Goal: Information Seeking & Learning: Learn about a topic

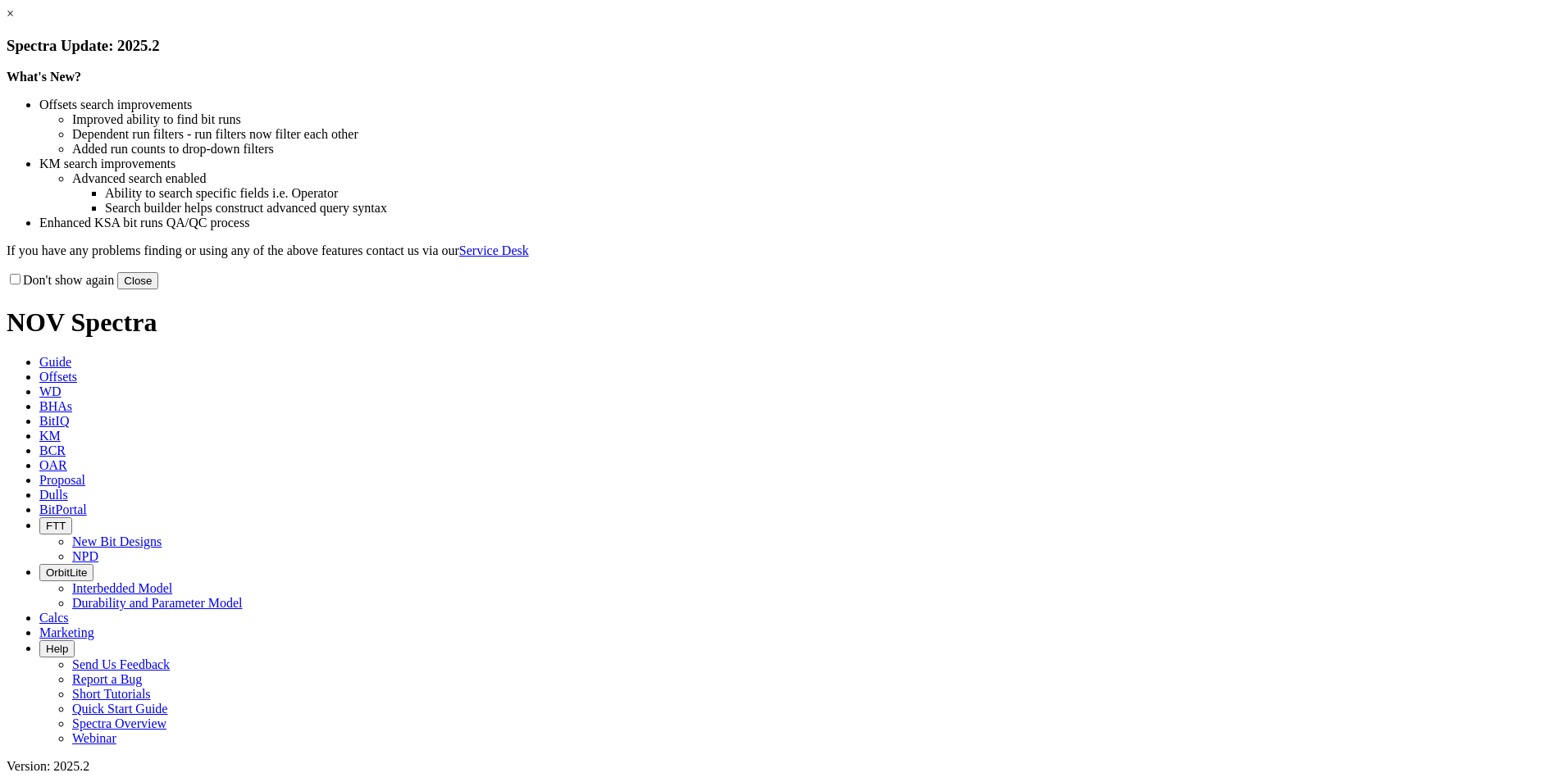
click at [158, 290] on button "Close" at bounding box center [138, 280] width 41 height 17
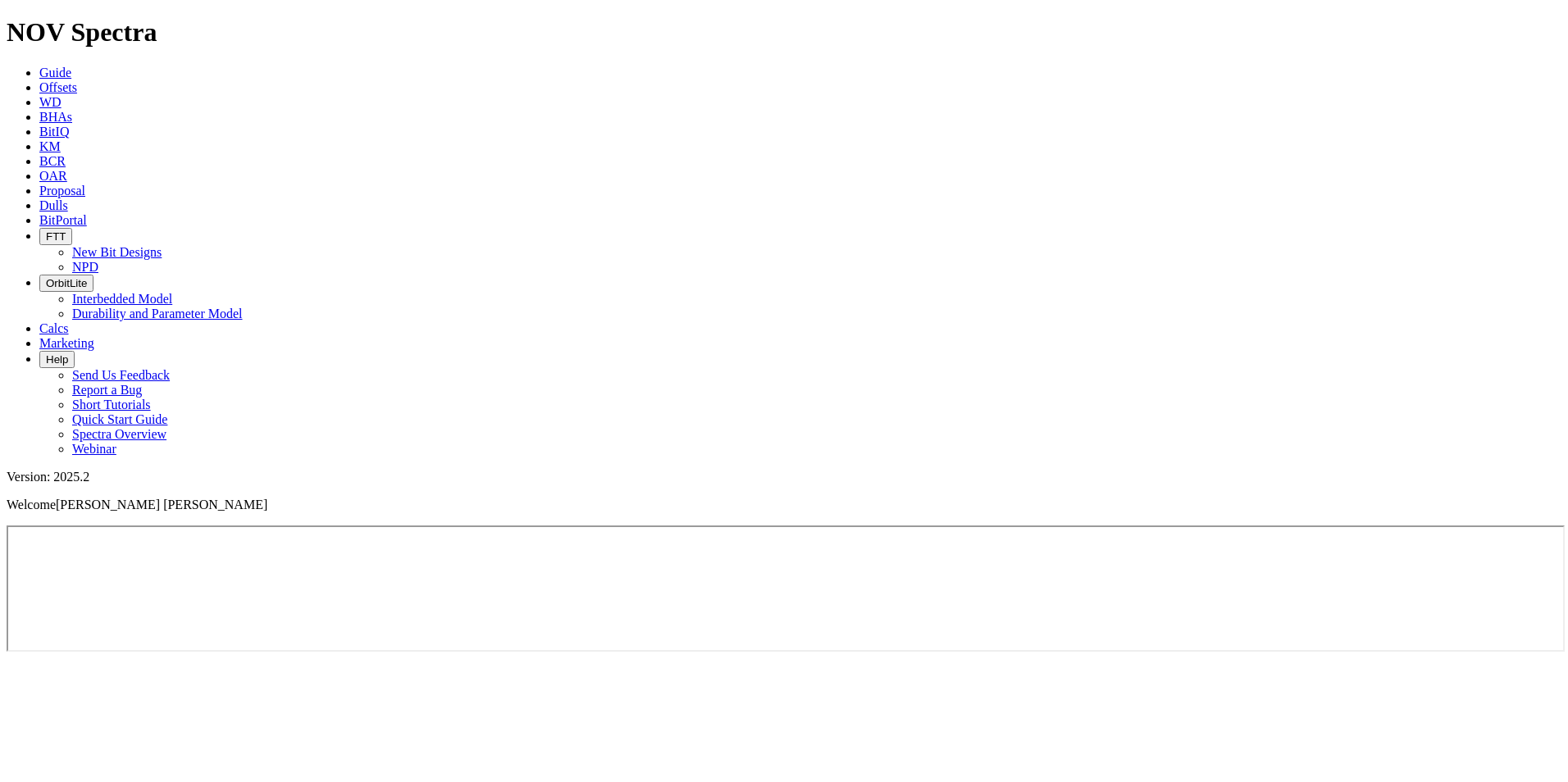
click at [77, 80] on span "Offsets" at bounding box center [58, 87] width 38 height 14
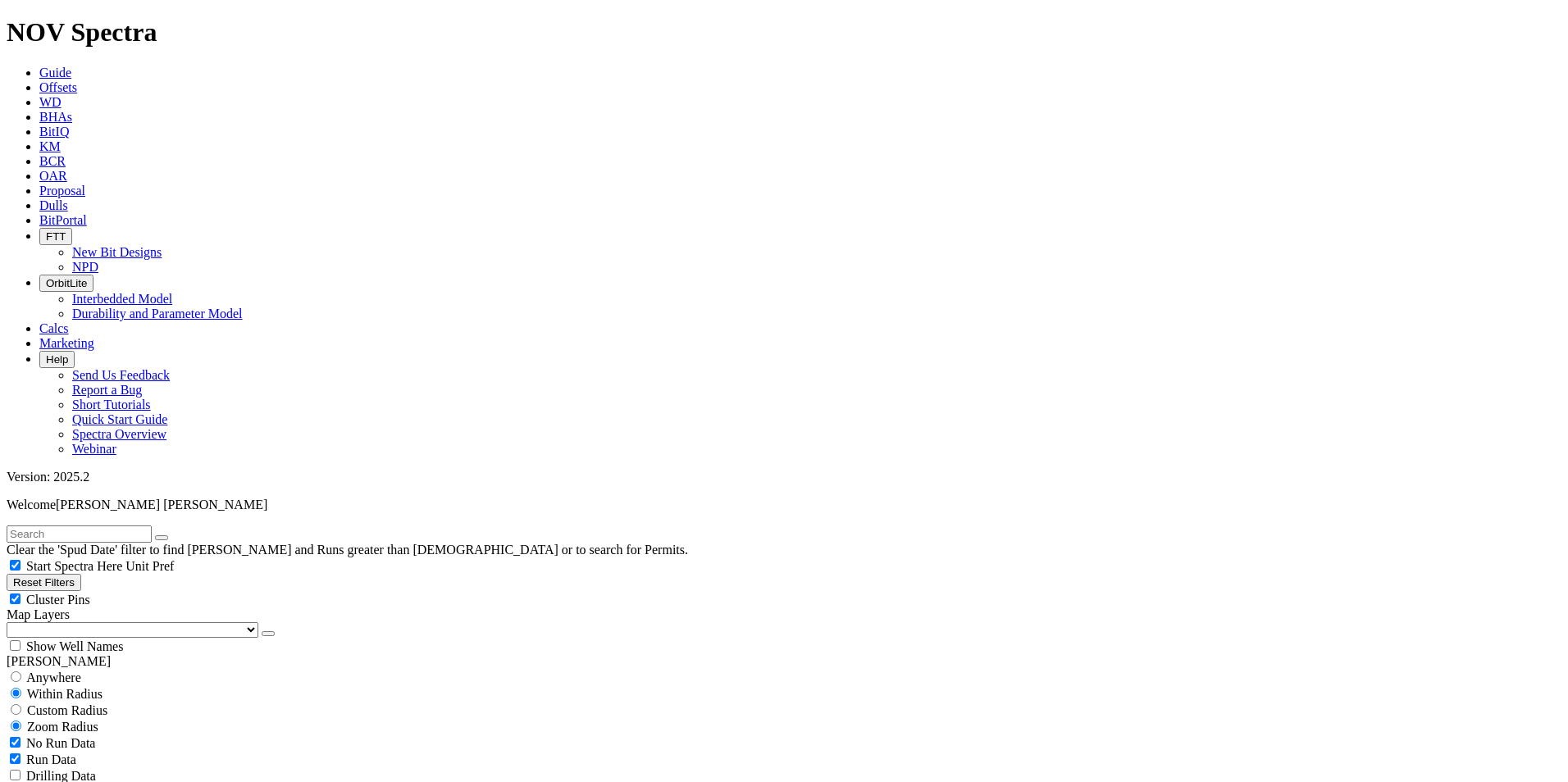
click at [68, 525] on input "text" at bounding box center [79, 534] width 145 height 17
type input "koban"
click at [171, 535] on button "submit" at bounding box center [178, 538] width 14 height 5
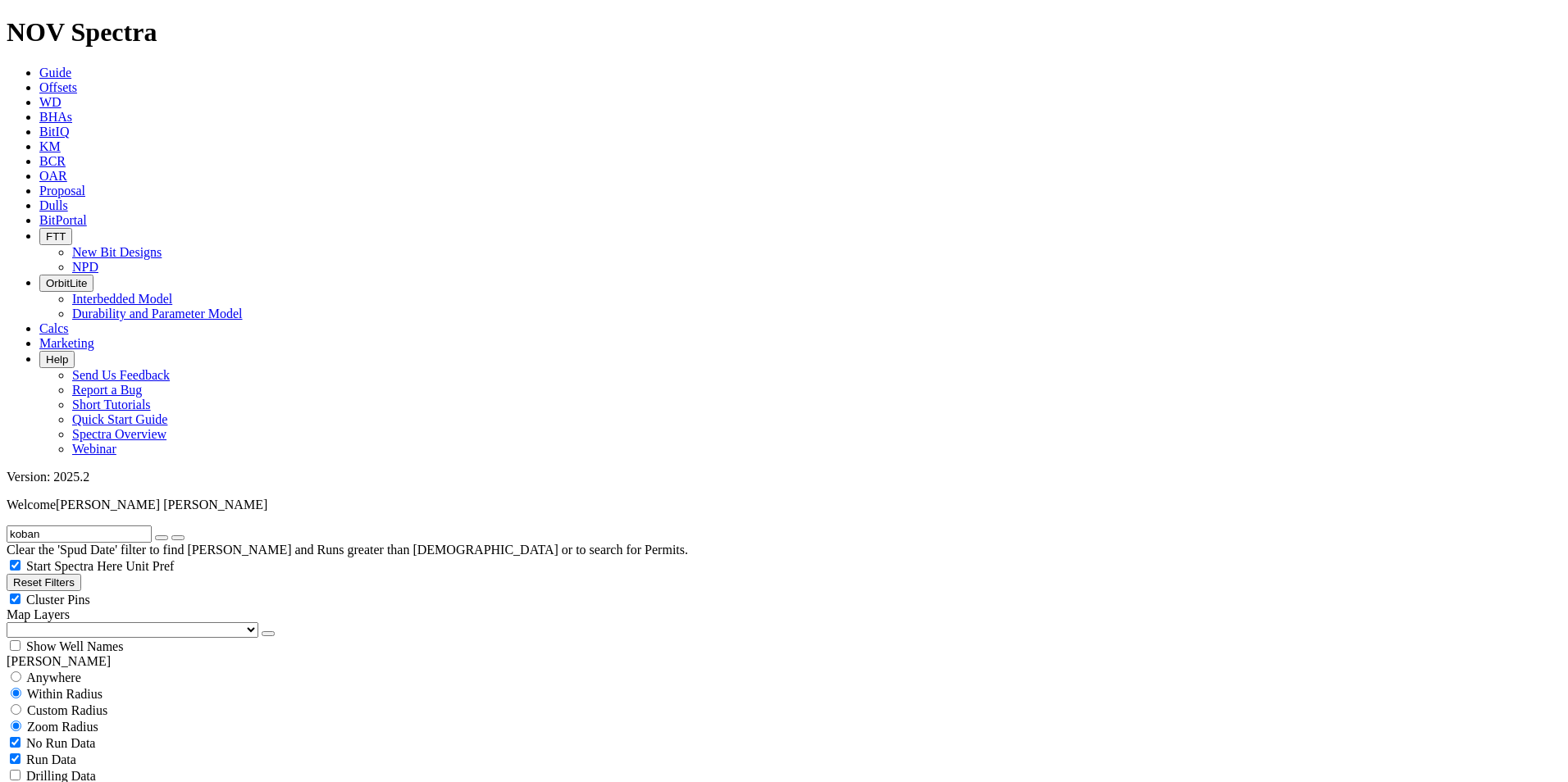
click at [33, 735] on div "No Run Data" at bounding box center [784, 742] width 1554 height 16
checkbox input "false"
drag, startPoint x: 155, startPoint y: 503, endPoint x: 172, endPoint y: 501, distance: 17.1
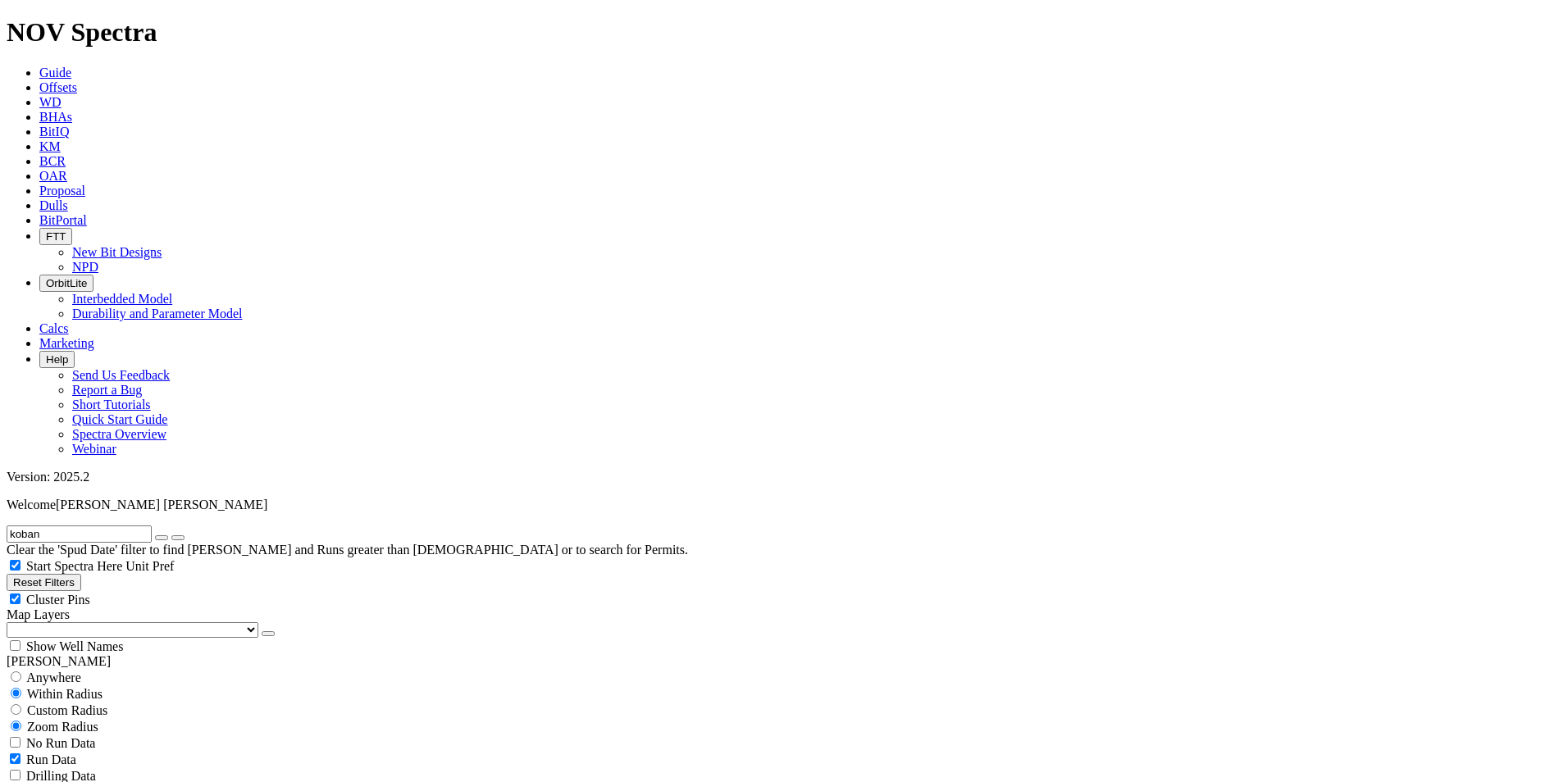
select select "8.5"
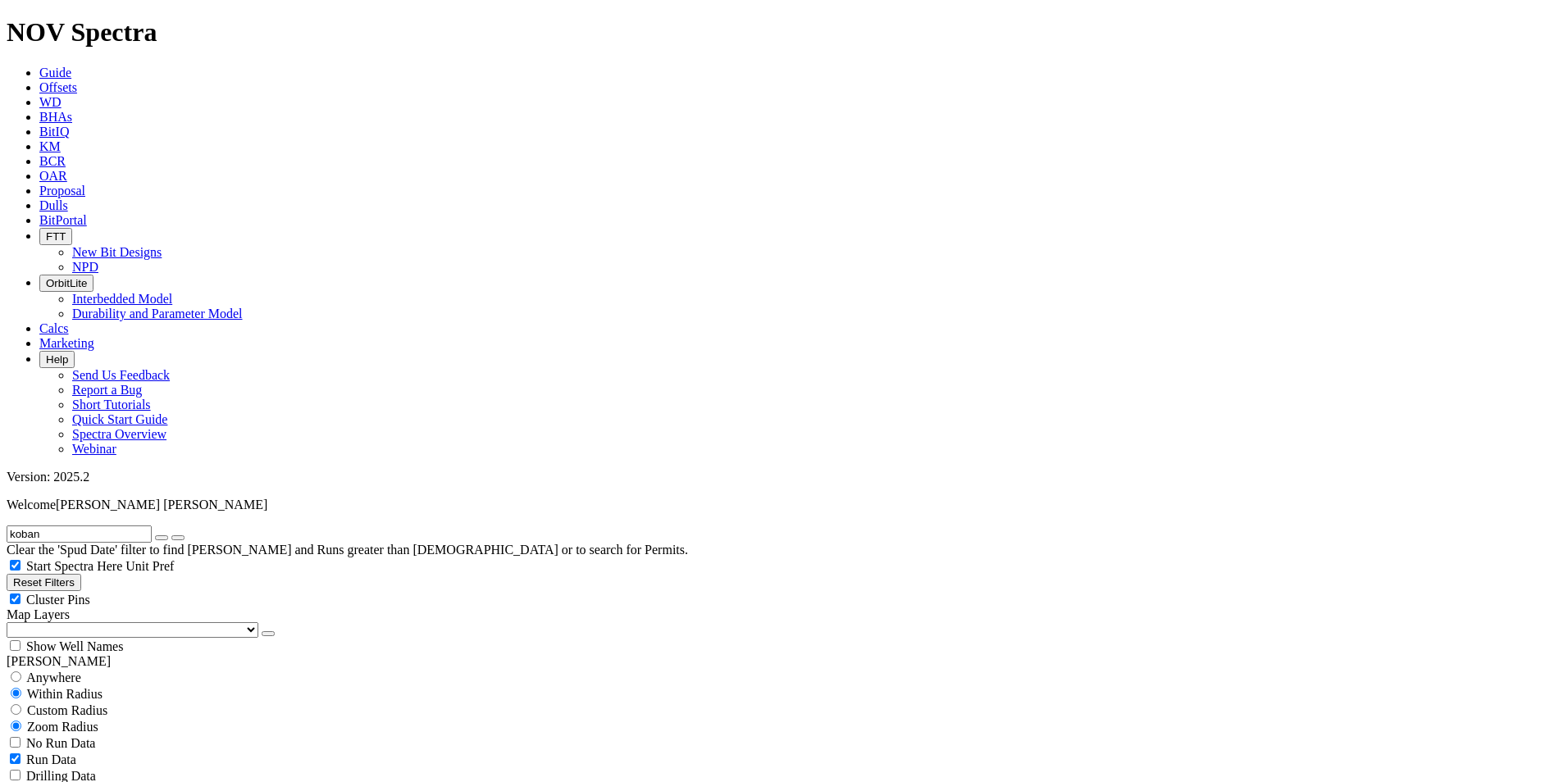
drag, startPoint x: 1397, startPoint y: 424, endPoint x: 1345, endPoint y: 417, distance: 52.5
drag, startPoint x: 1404, startPoint y: 366, endPoint x: 1354, endPoint y: 362, distance: 50.2
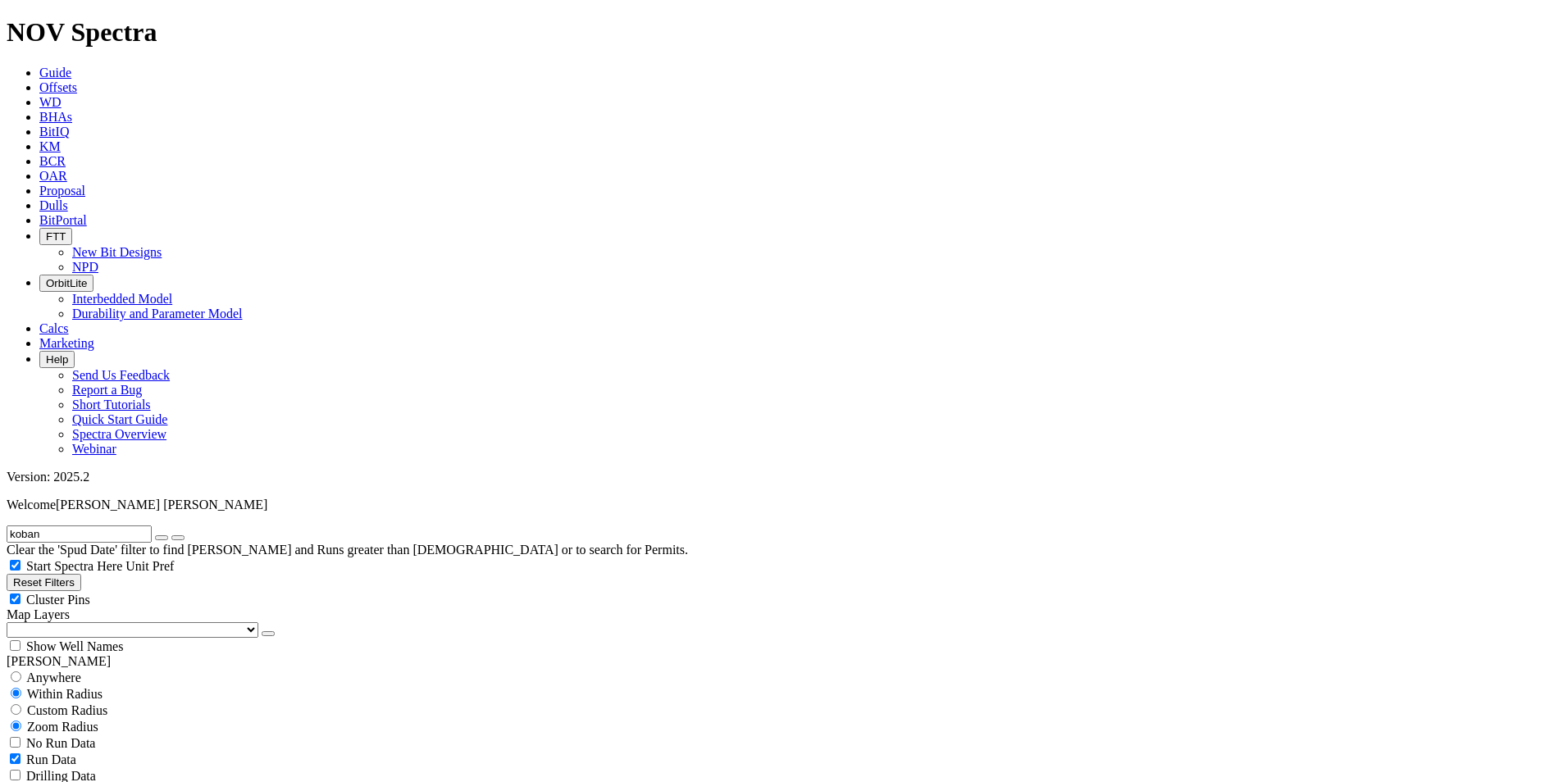
copy span "A275224"
drag, startPoint x: 1403, startPoint y: 372, endPoint x: 1346, endPoint y: 368, distance: 57.1
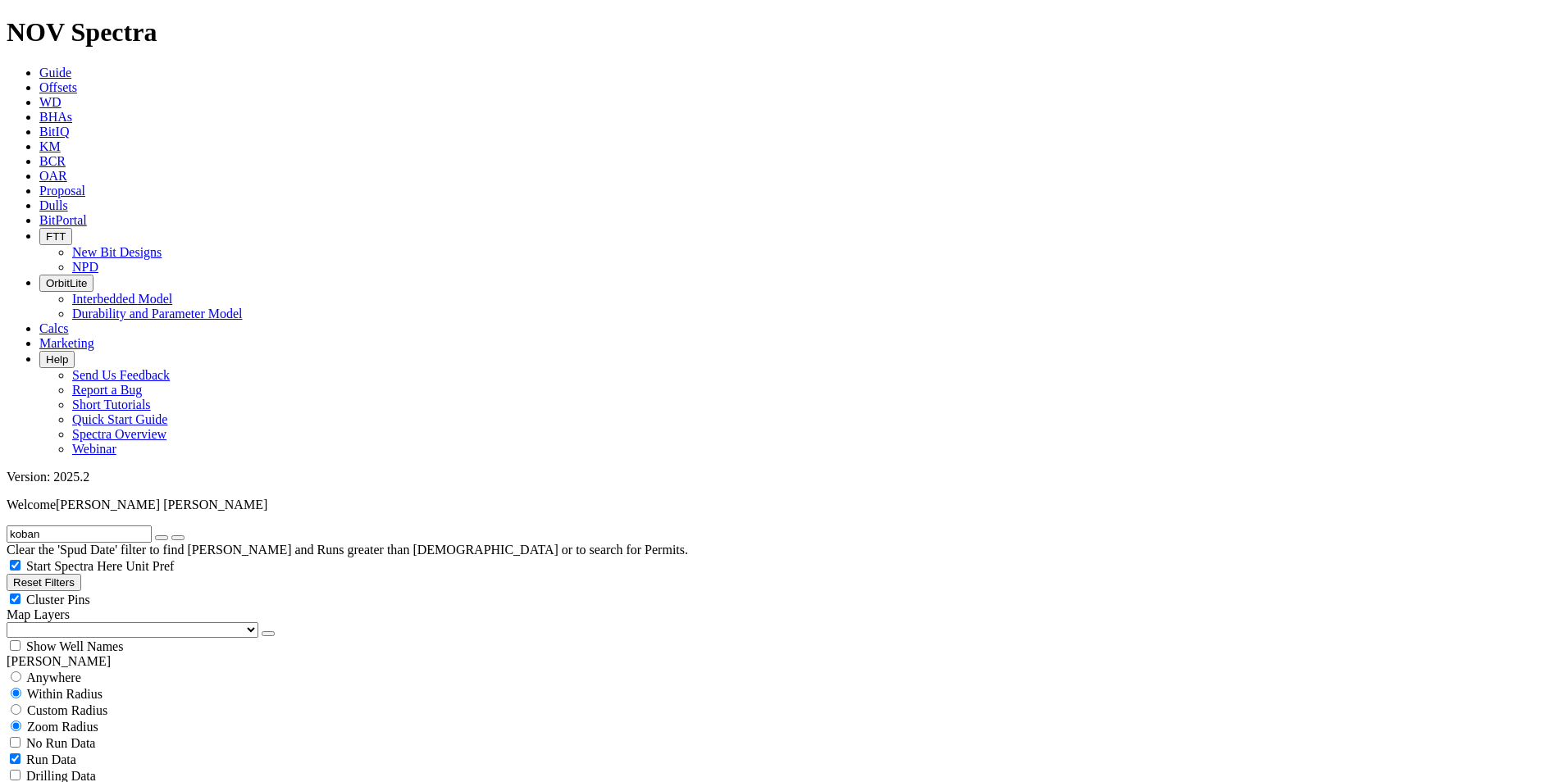
copy div "A267533"
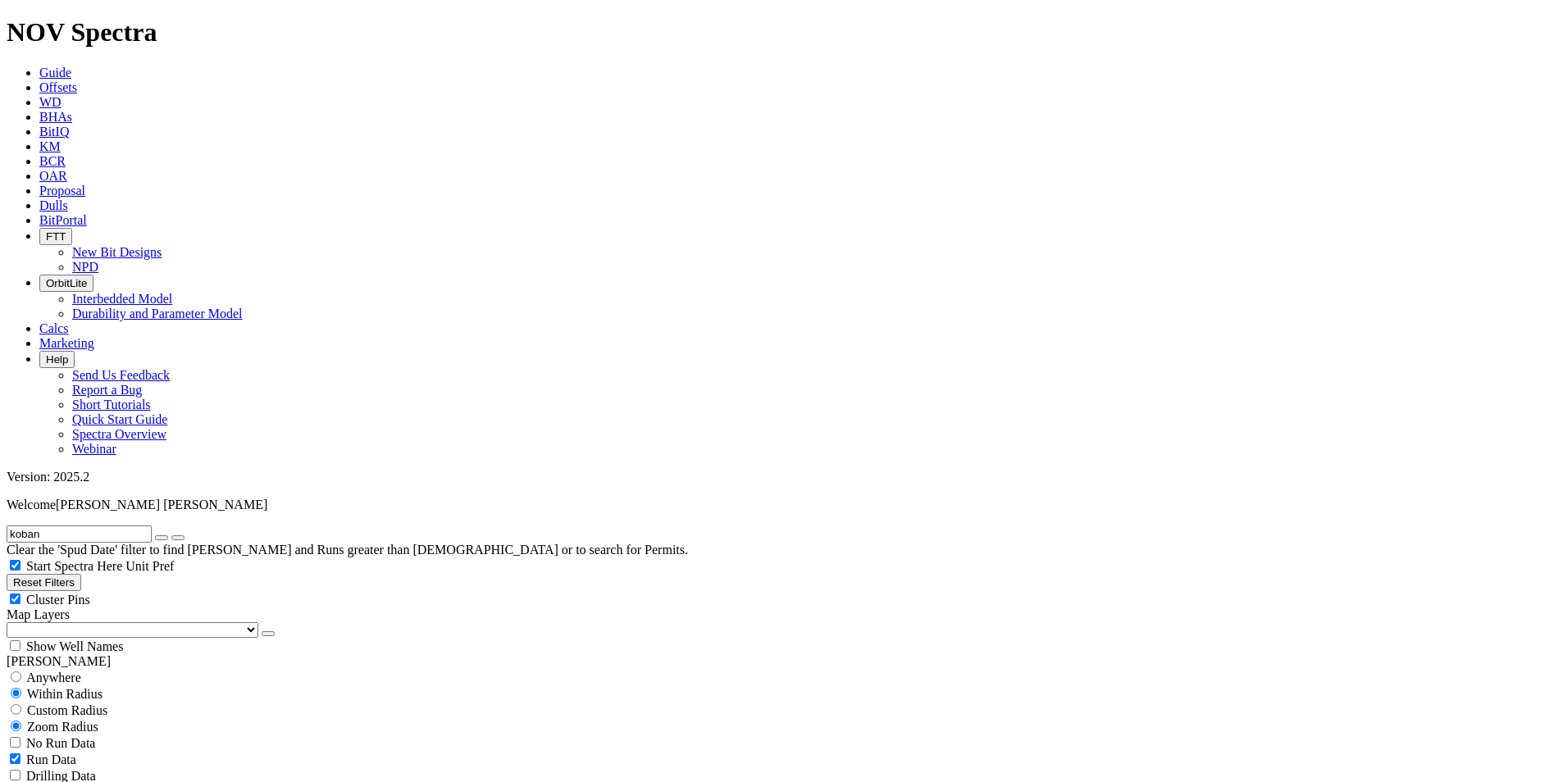
copy div "A267533 Bit"
drag, startPoint x: 1403, startPoint y: 367, endPoint x: 1351, endPoint y: 364, distance: 52.1
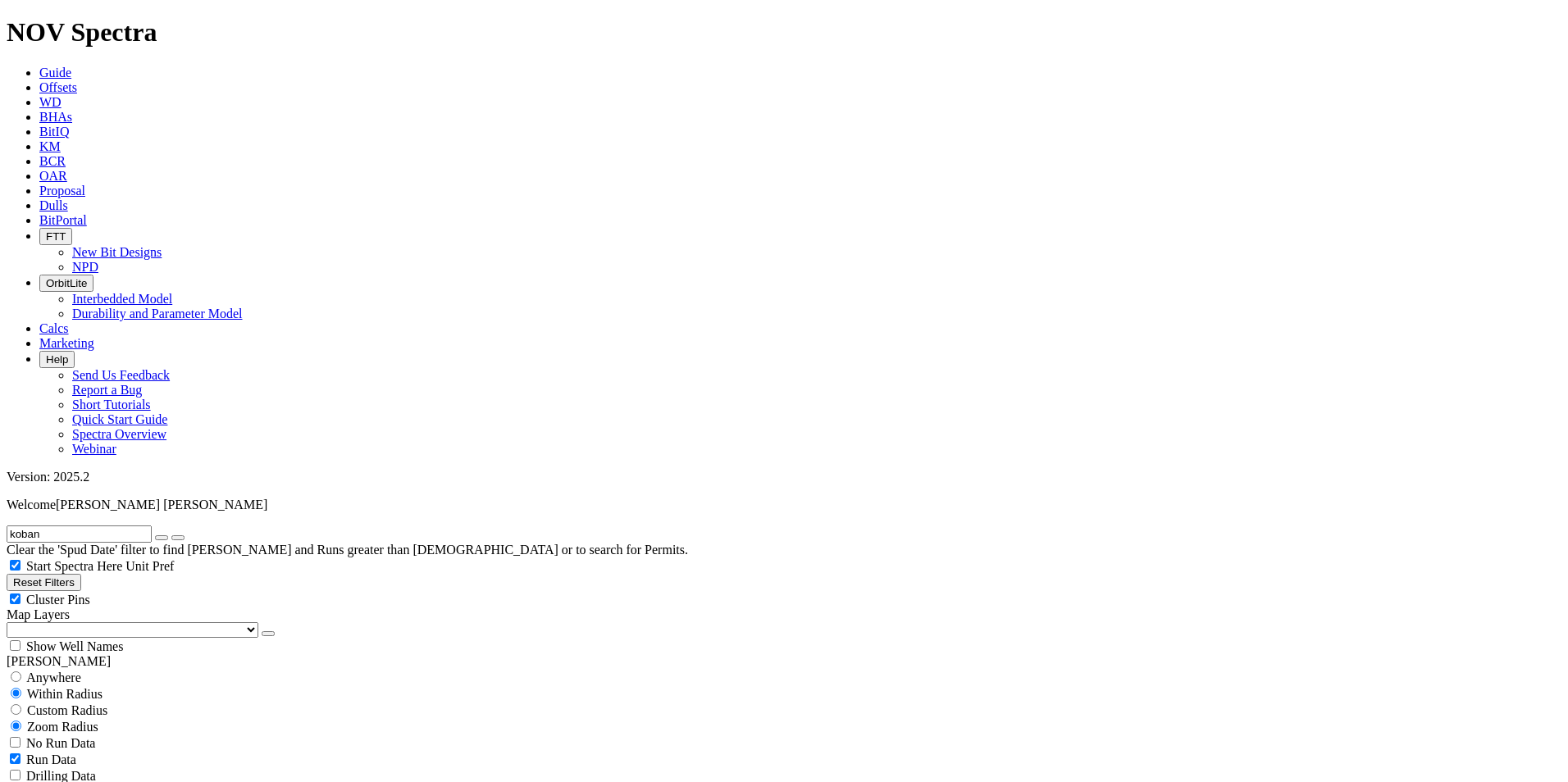
copy span "A267533"
drag, startPoint x: 1414, startPoint y: 373, endPoint x: 1353, endPoint y: 366, distance: 61.4
copy span "A273705"
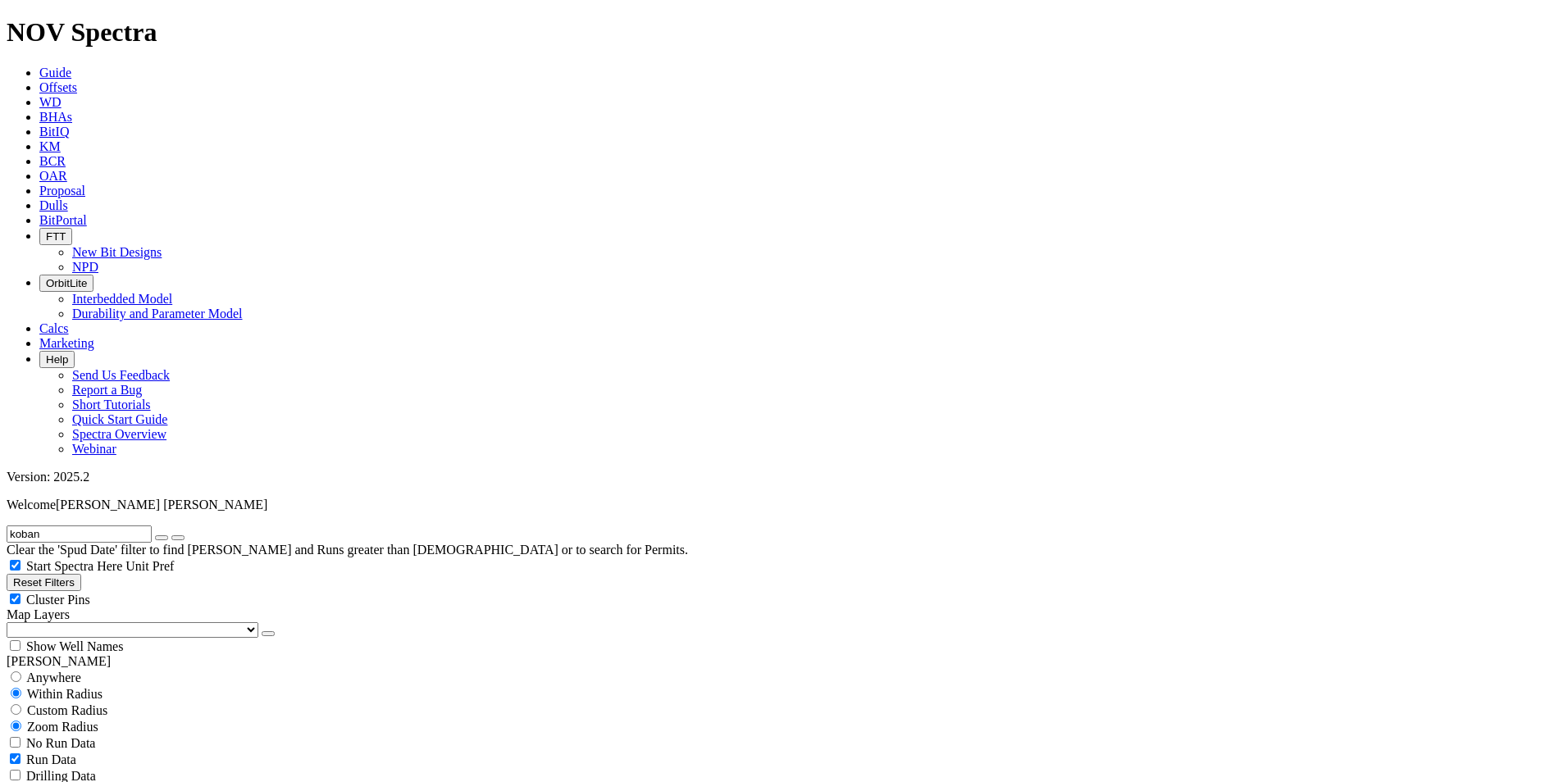
drag, startPoint x: 1399, startPoint y: 372, endPoint x: 1348, endPoint y: 367, distance: 51.2
copy span "A273705"
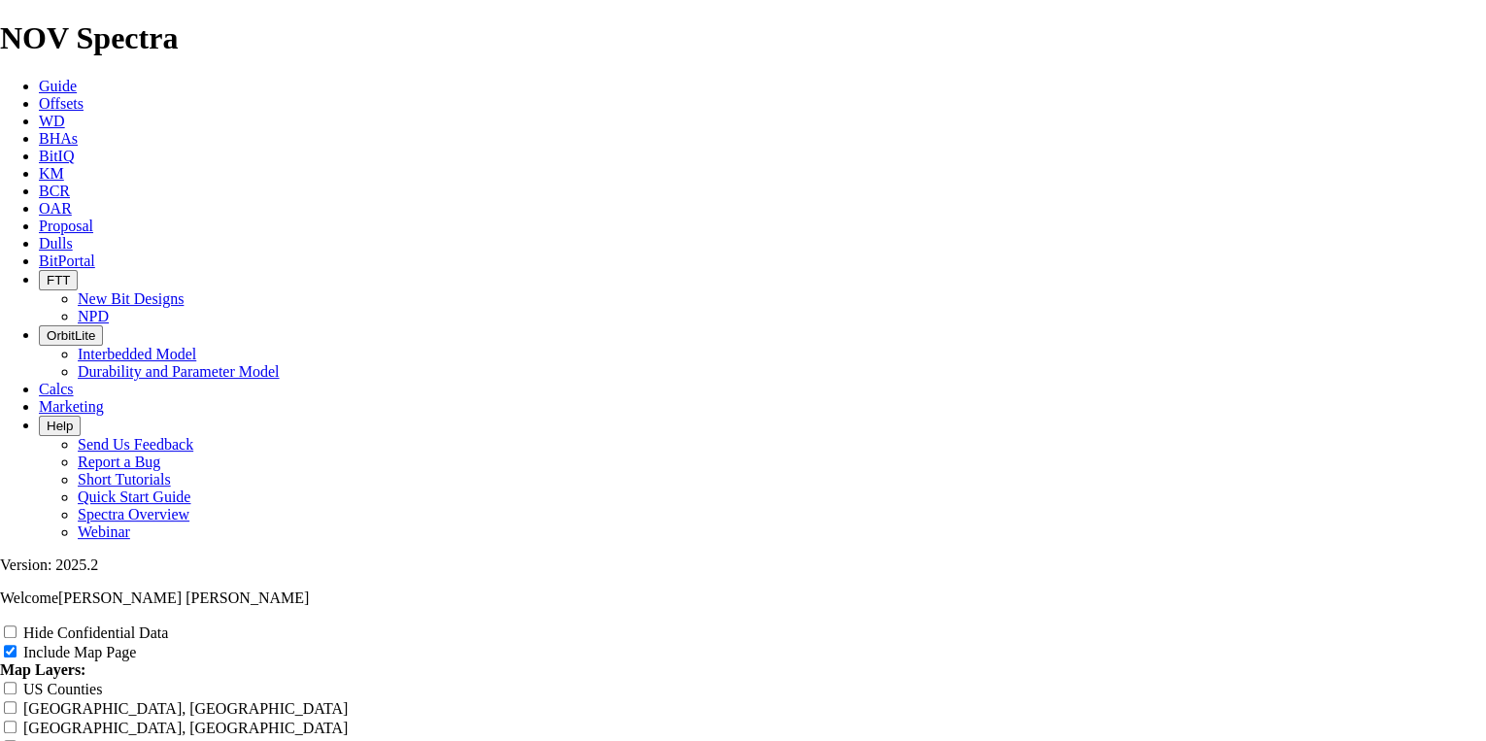
scroll to position [2276, 0]
radio input "true"
drag, startPoint x: 525, startPoint y: 478, endPoint x: 703, endPoint y: 482, distance: 177.7
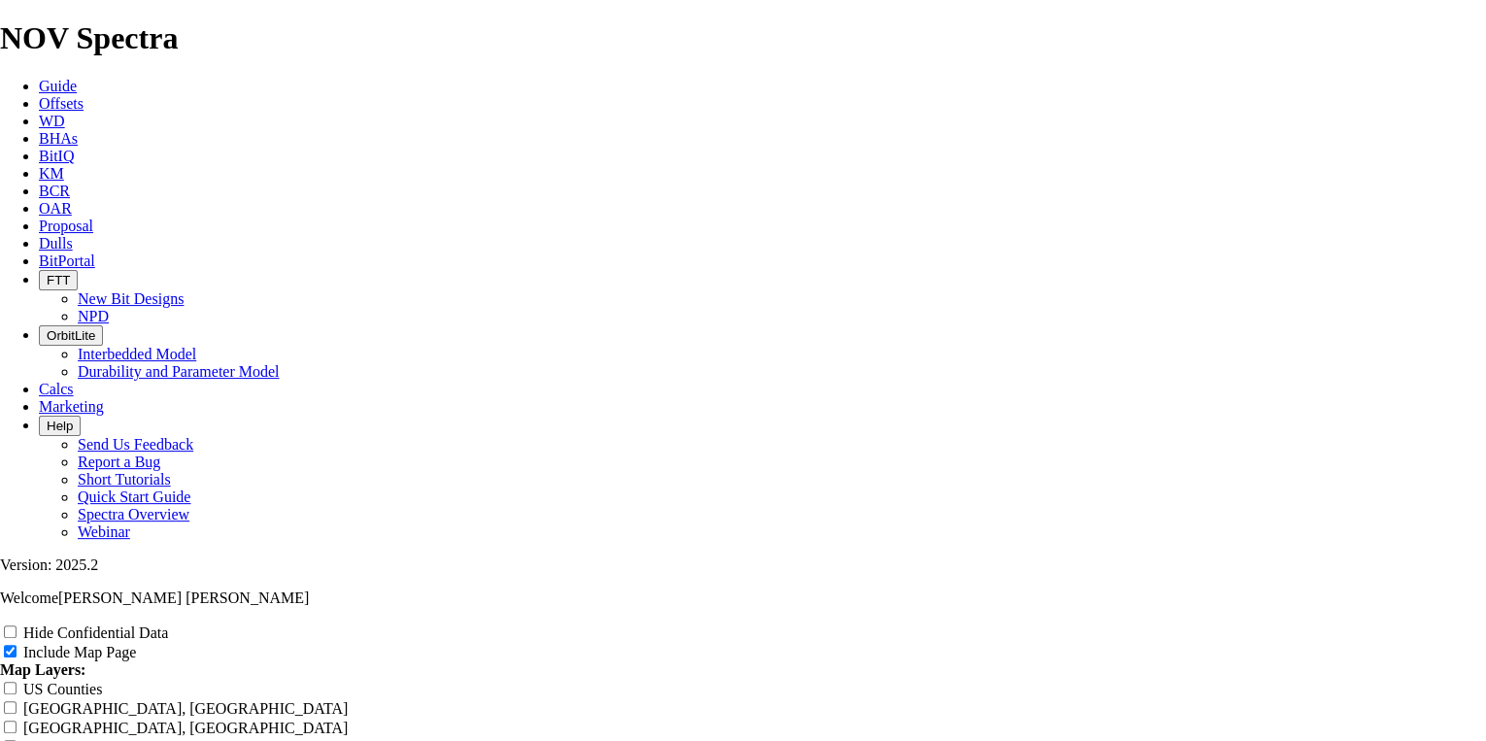
drag, startPoint x: 703, startPoint y: 482, endPoint x: 659, endPoint y: 524, distance: 61.1
drag, startPoint x: 517, startPoint y: 388, endPoint x: 551, endPoint y: 392, distance: 34.2
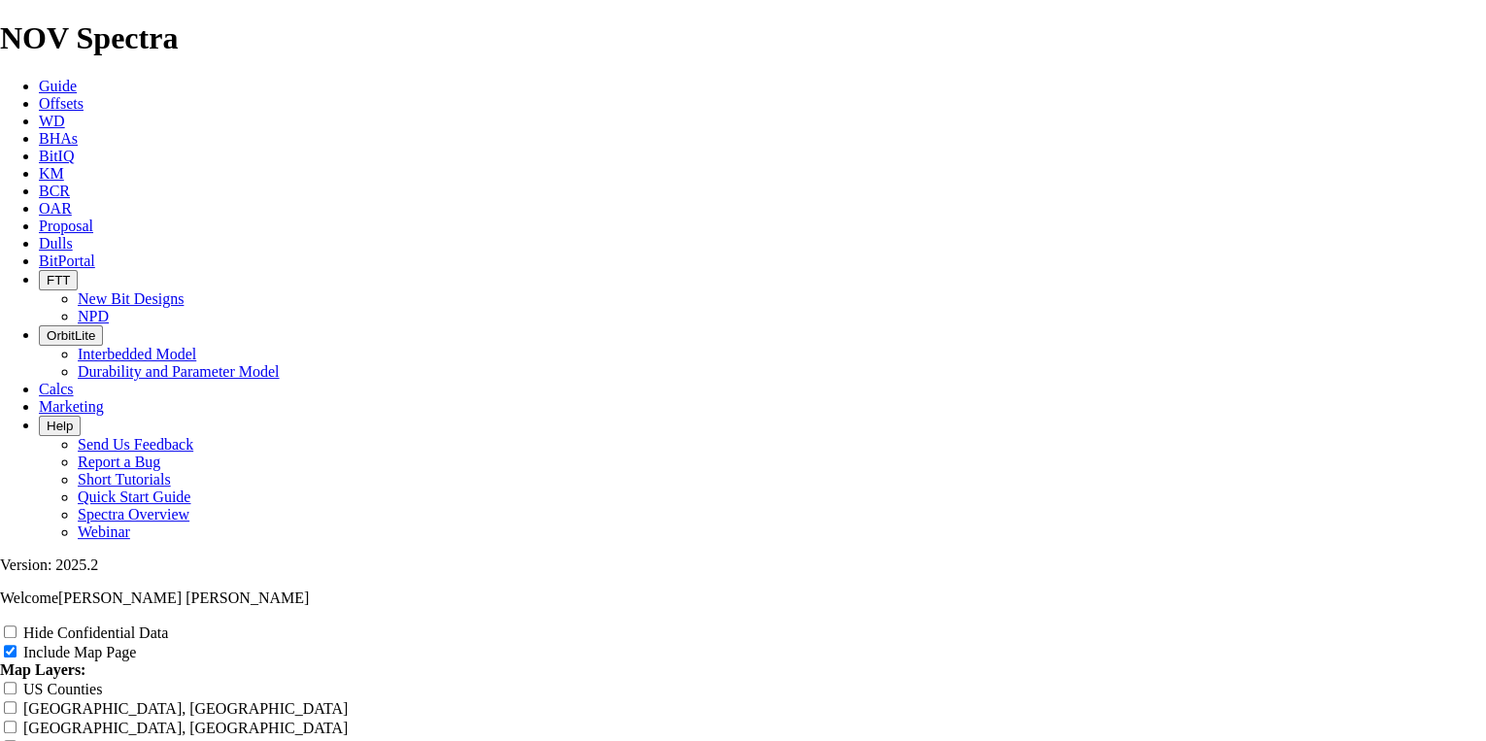
drag, startPoint x: 531, startPoint y: 433, endPoint x: 544, endPoint y: 435, distance: 12.8
drag, startPoint x: 523, startPoint y: 473, endPoint x: 537, endPoint y: 473, distance: 13.6
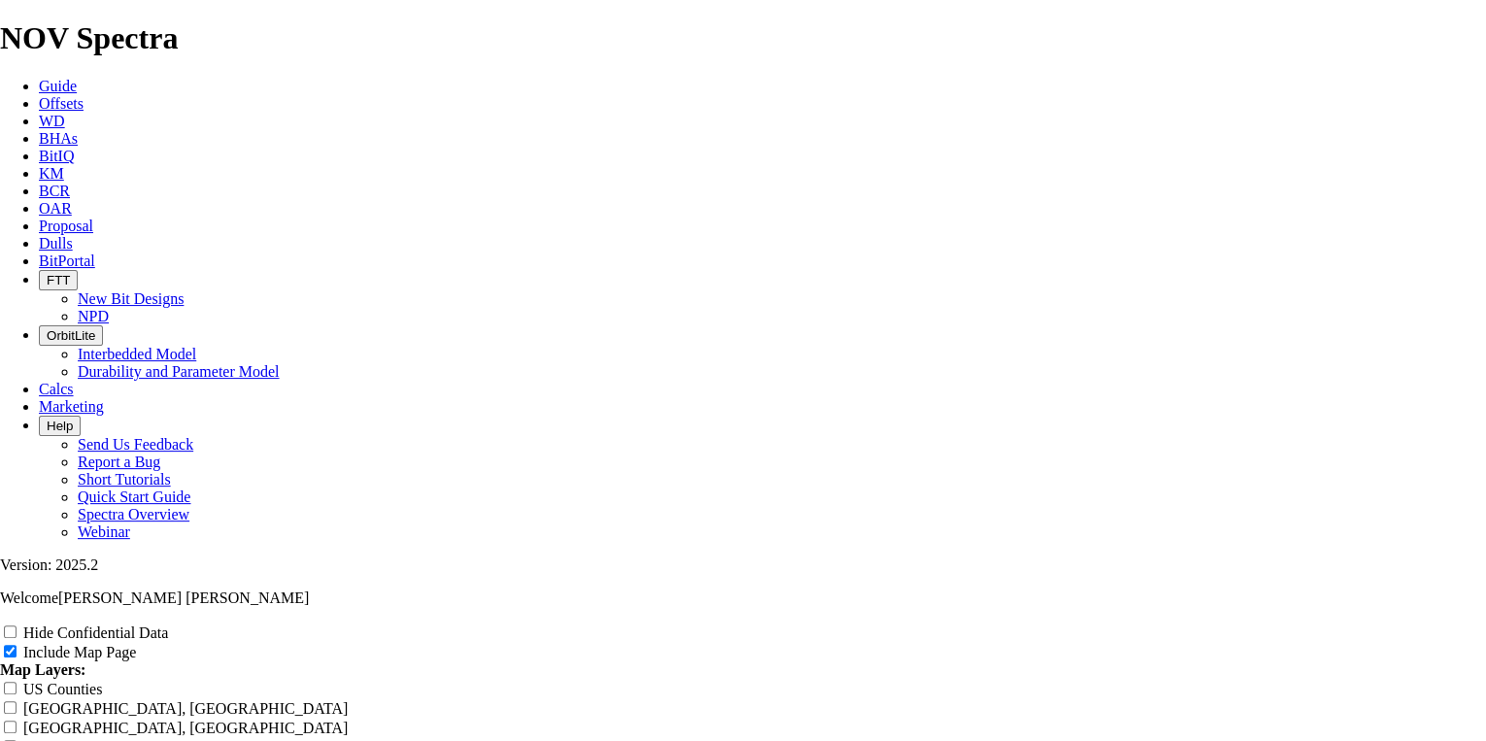
drag, startPoint x: 537, startPoint y: 473, endPoint x: 583, endPoint y: 493, distance: 50.0
drag, startPoint x: 1064, startPoint y: 467, endPoint x: 1242, endPoint y: 469, distance: 177.7
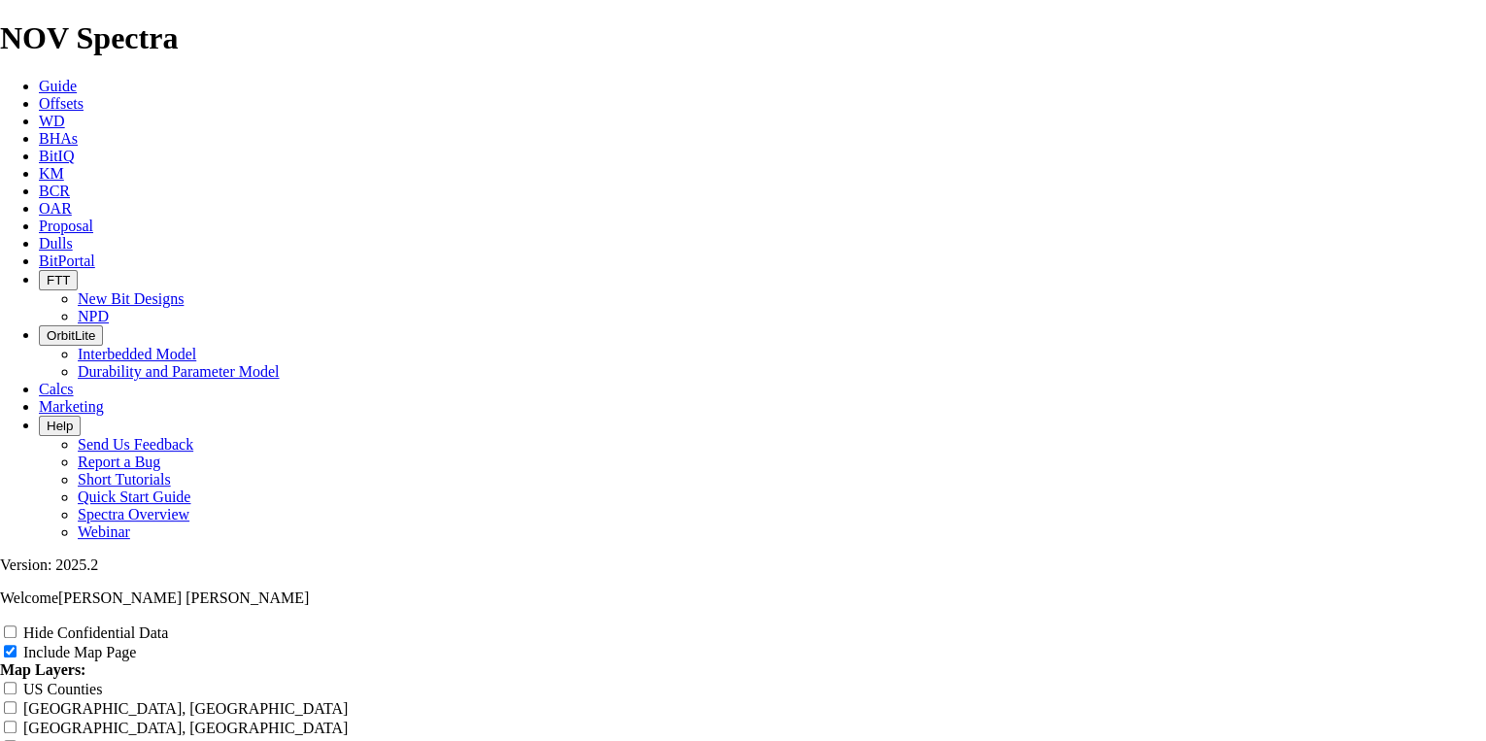
drag, startPoint x: 1242, startPoint y: 469, endPoint x: 1155, endPoint y: 485, distance: 88.8
click at [136, 644] on label "Include Map Page" at bounding box center [79, 652] width 113 height 17
click at [17, 645] on input "Include Map Page" at bounding box center [10, 651] width 13 height 13
checkbox input "false"
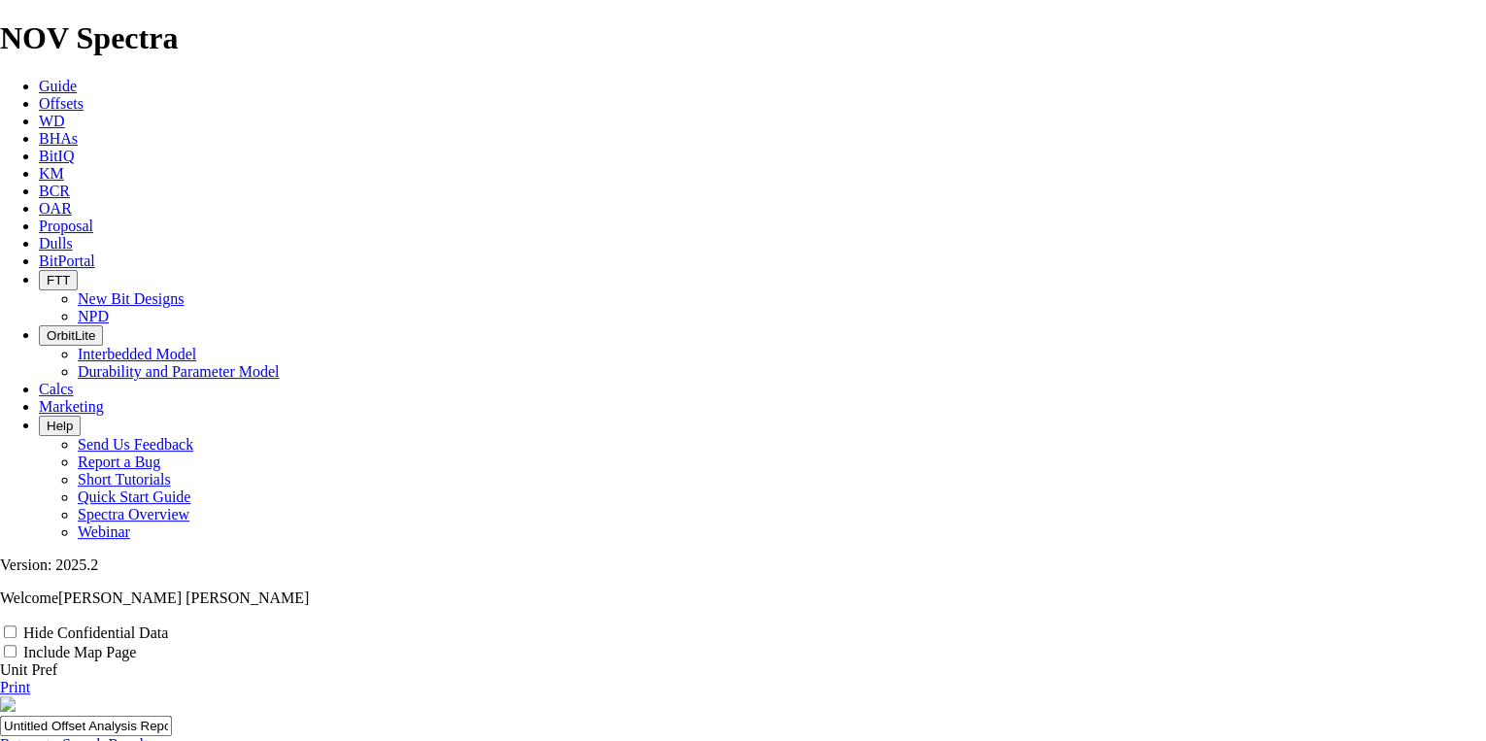
scroll to position [0, 0]
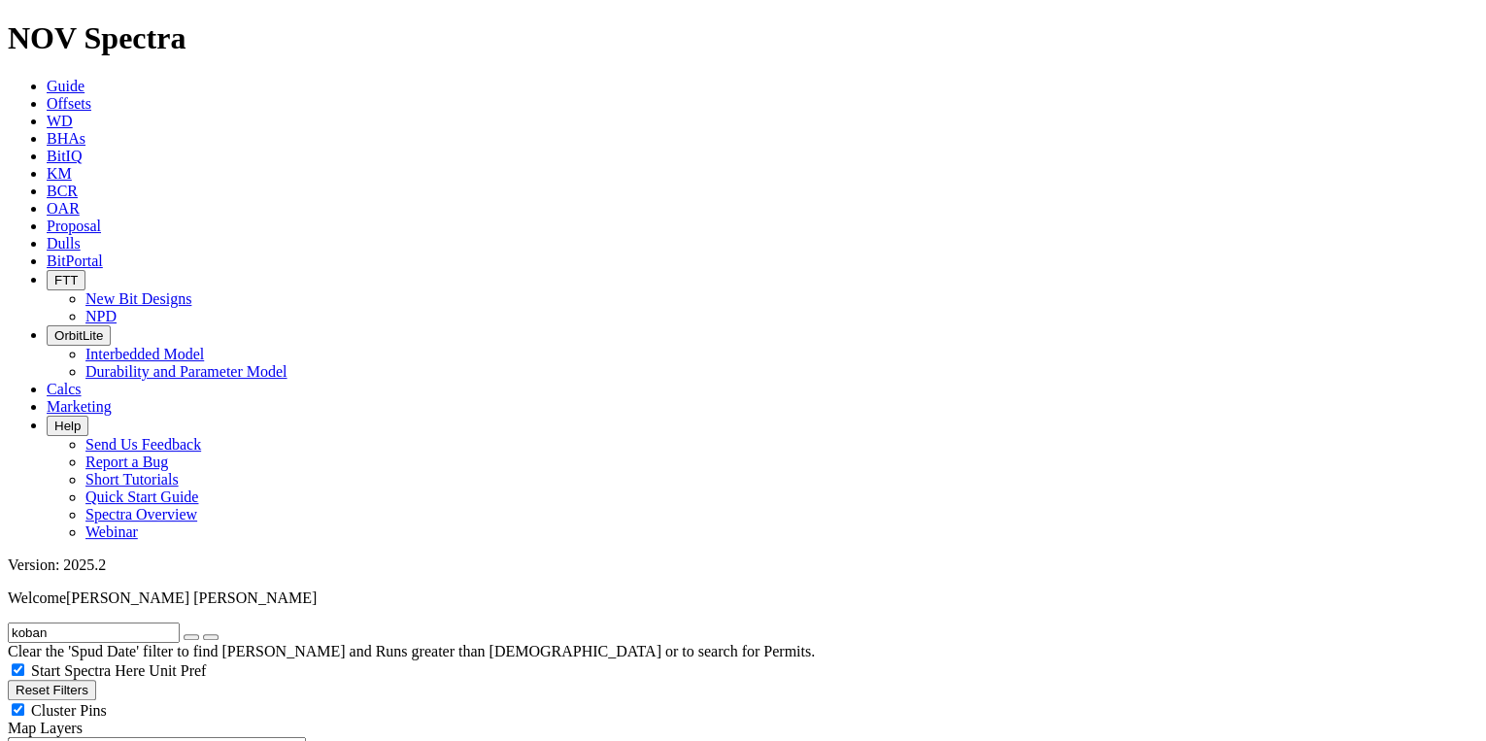
scroll to position [828, 0]
click at [109, 622] on input "koban" at bounding box center [94, 632] width 172 height 20
type input "koban-21"
click at [203, 634] on button "submit" at bounding box center [211, 637] width 16 height 6
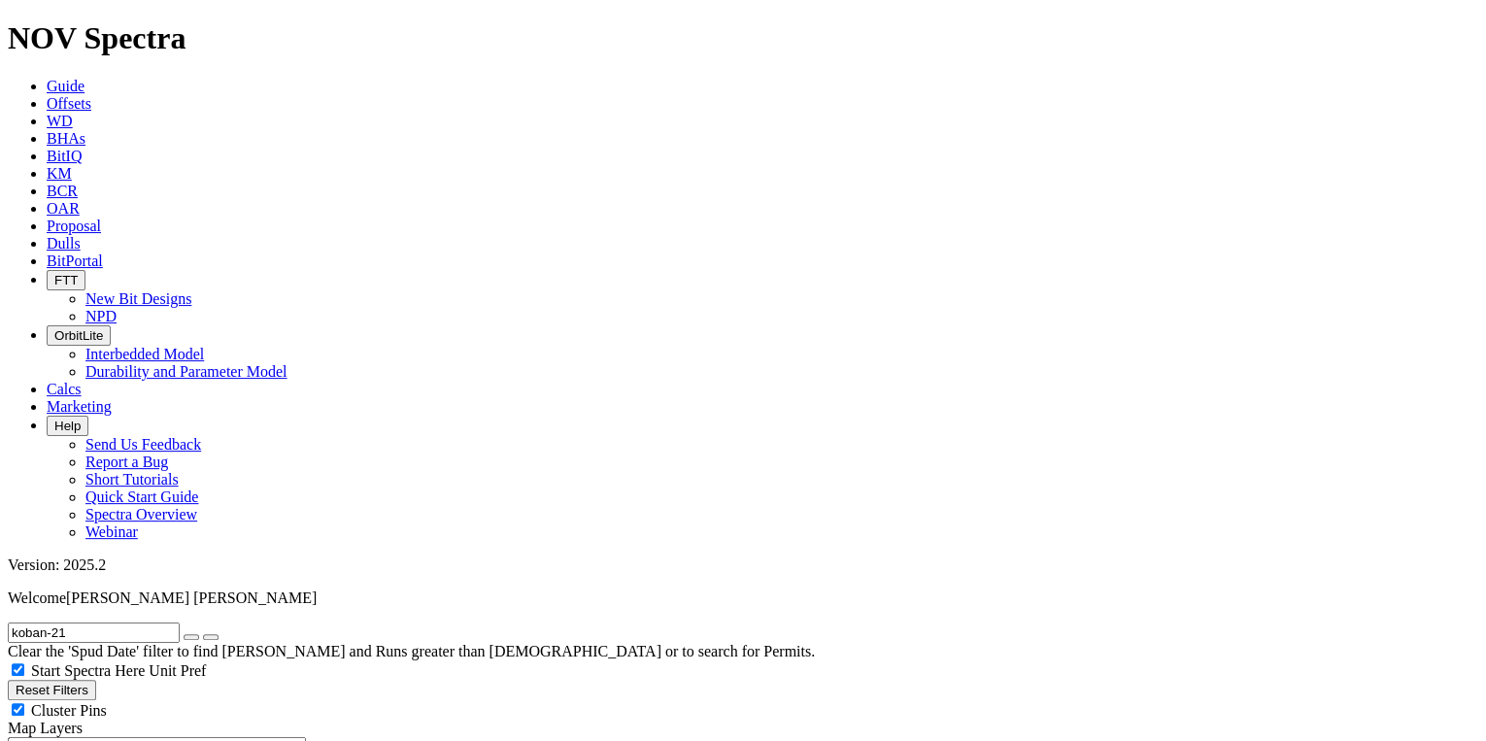
select select
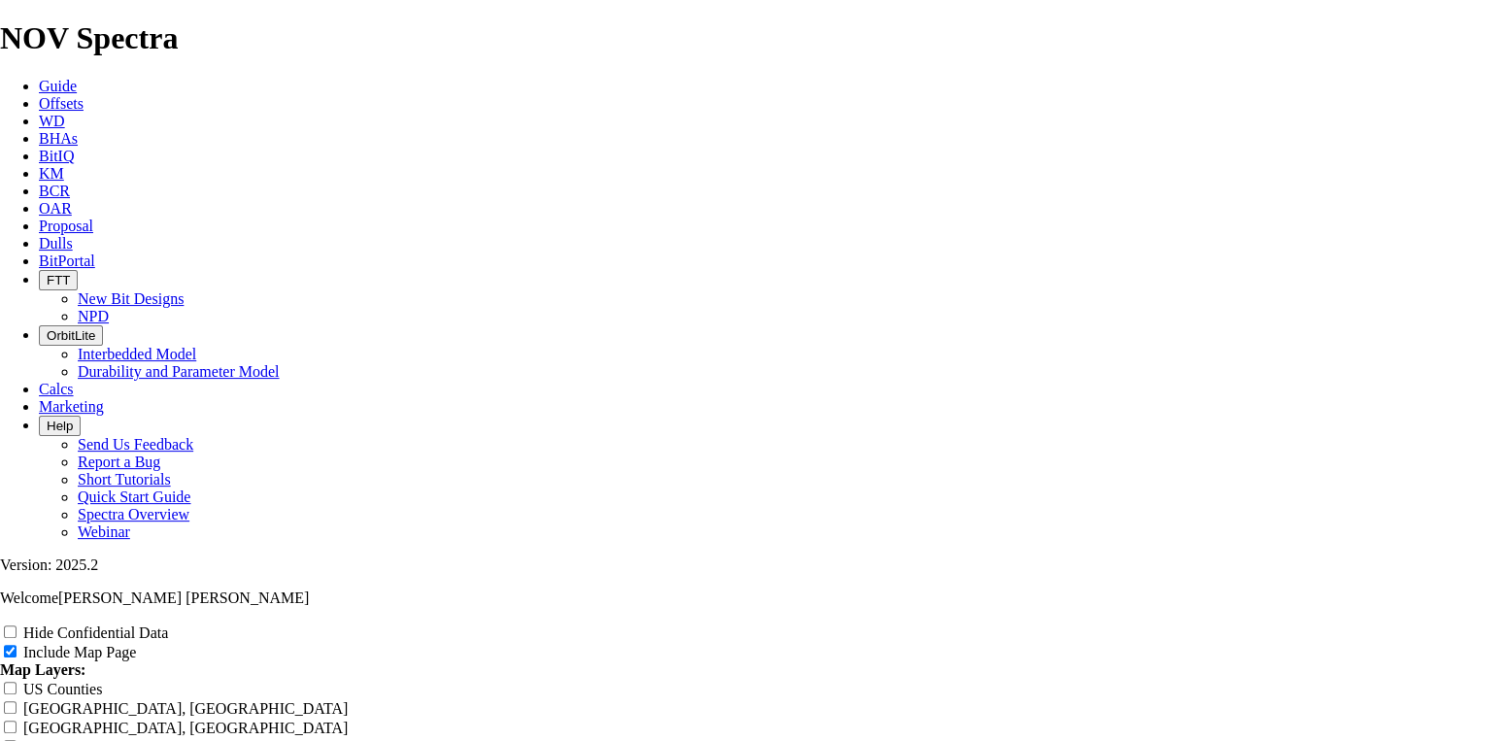
scroll to position [2175, 0]
radio input "true"
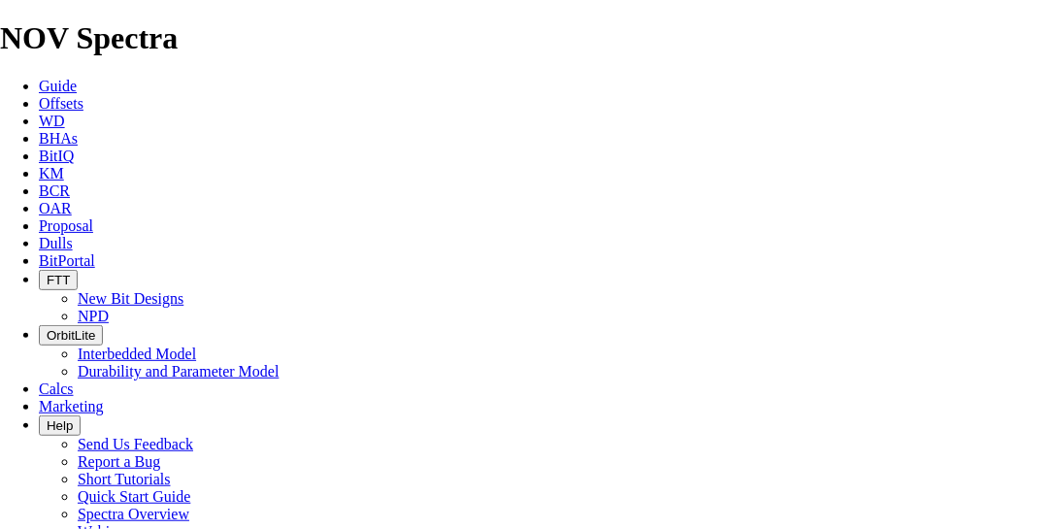
scroll to position [3309, 0]
drag, startPoint x: 311, startPoint y: 285, endPoint x: 383, endPoint y: 285, distance: 71.9
drag, startPoint x: 383, startPoint y: 285, endPoint x: 454, endPoint y: 285, distance: 71.9
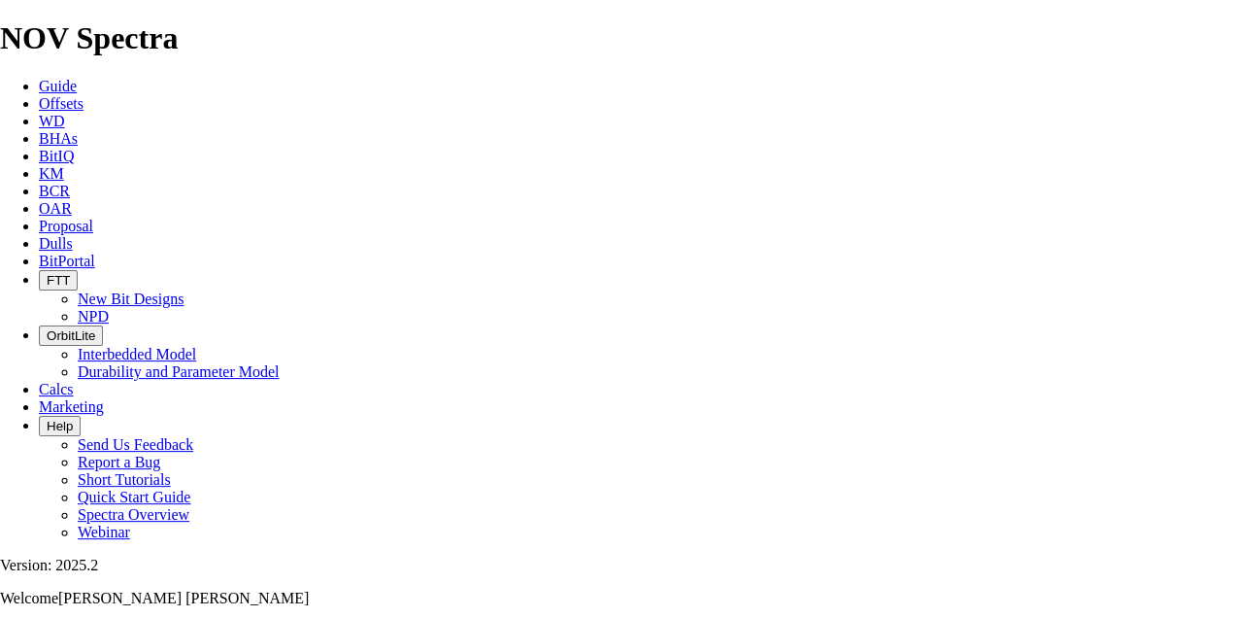
scroll to position [2387, 0]
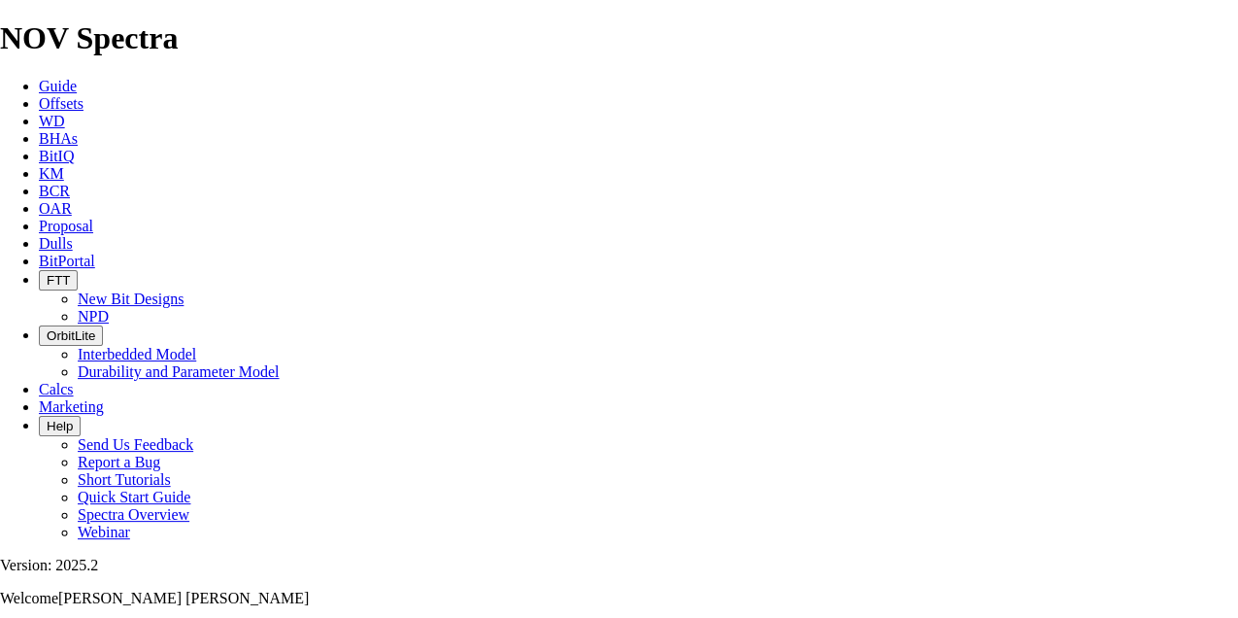
checkbox input "false"
